Goal: Navigation & Orientation: Find specific page/section

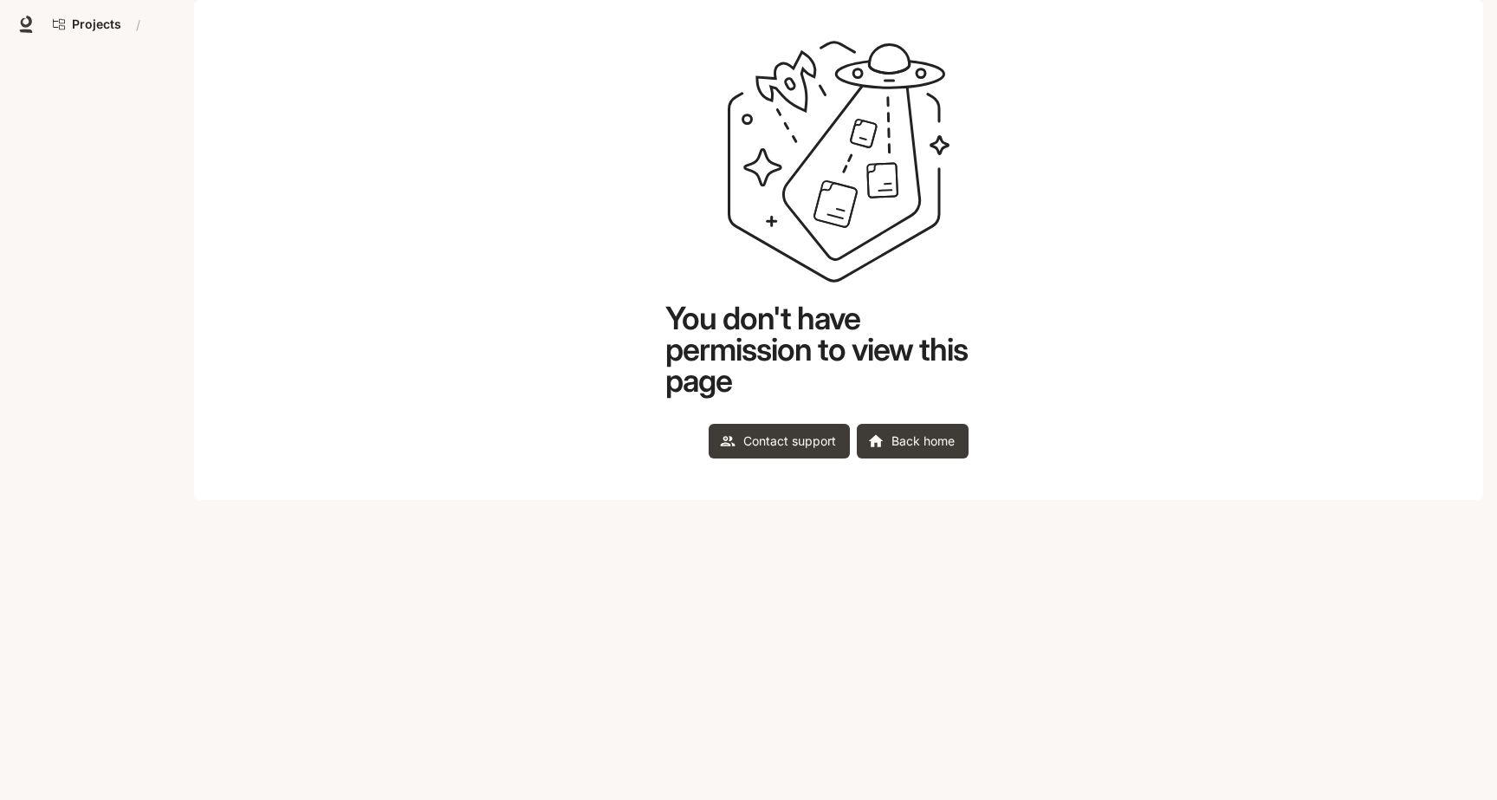
click at [950, 458] on div "You don't have permission to view this page Contact support Back home" at bounding box center [838, 249] width 347 height 418
click at [947, 458] on link "Back home" at bounding box center [913, 441] width 112 height 35
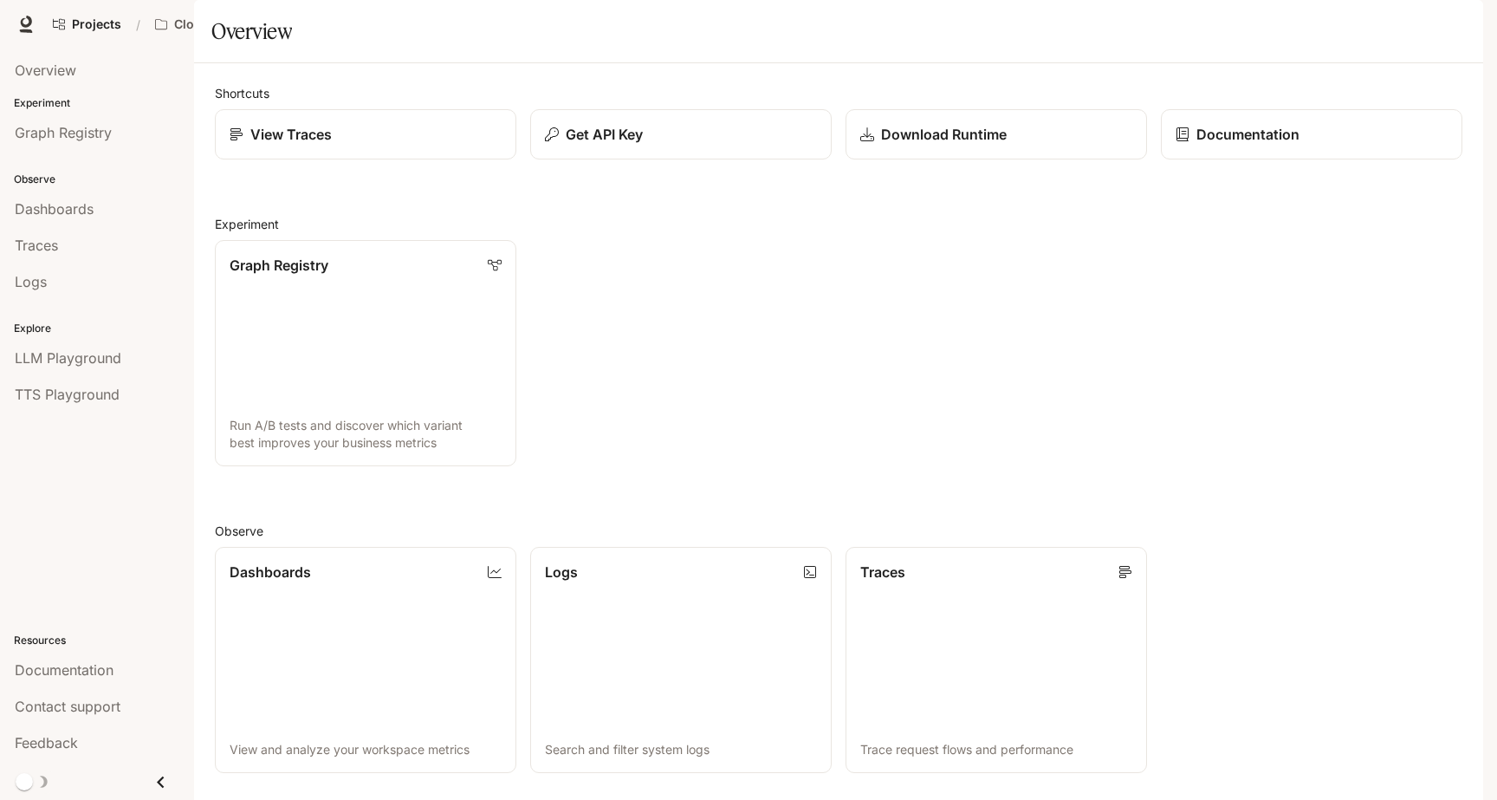
click at [1465, 32] on div "button" at bounding box center [1459, 24] width 24 height 24
click at [1261, 308] on span "Sign out" at bounding box center [1348, 303] width 227 height 17
